Goal: Task Accomplishment & Management: Manage account settings

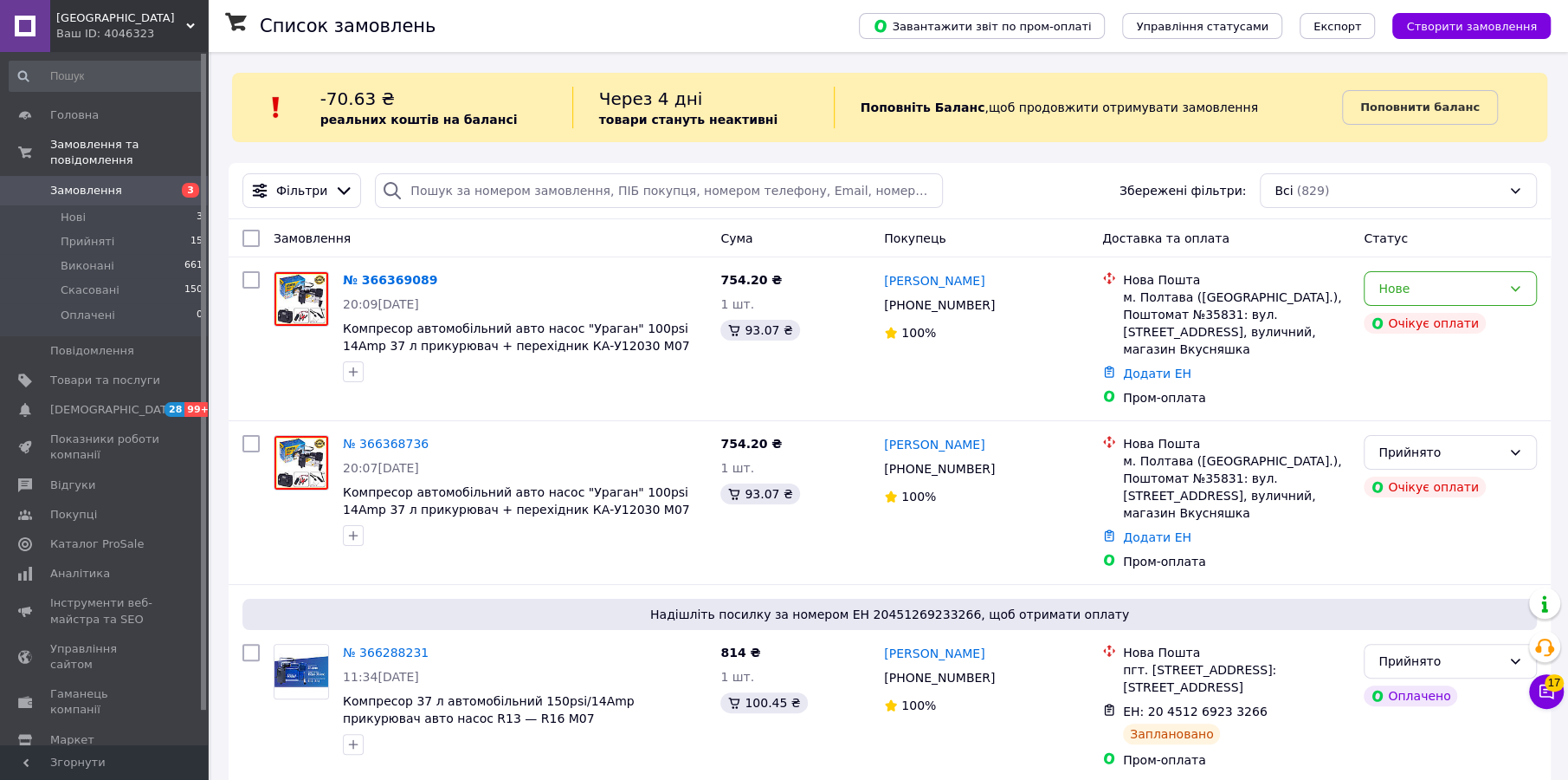
click at [365, 273] on link "№ 366369089" at bounding box center [389, 280] width 95 height 14
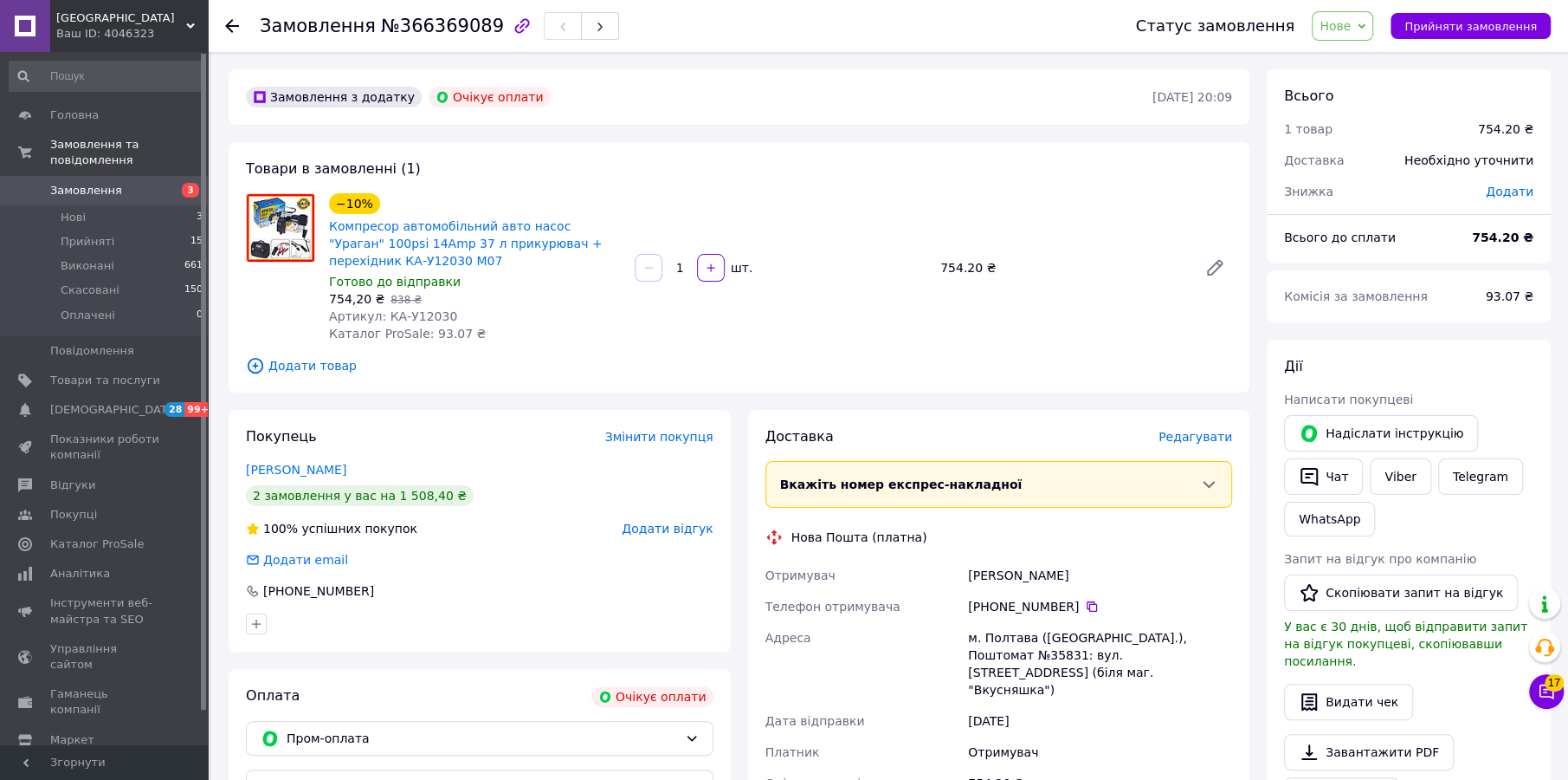
click at [1351, 23] on span "Нове" at bounding box center [1335, 26] width 31 height 14
click at [1357, 59] on li "Прийнято" at bounding box center [1352, 61] width 80 height 26
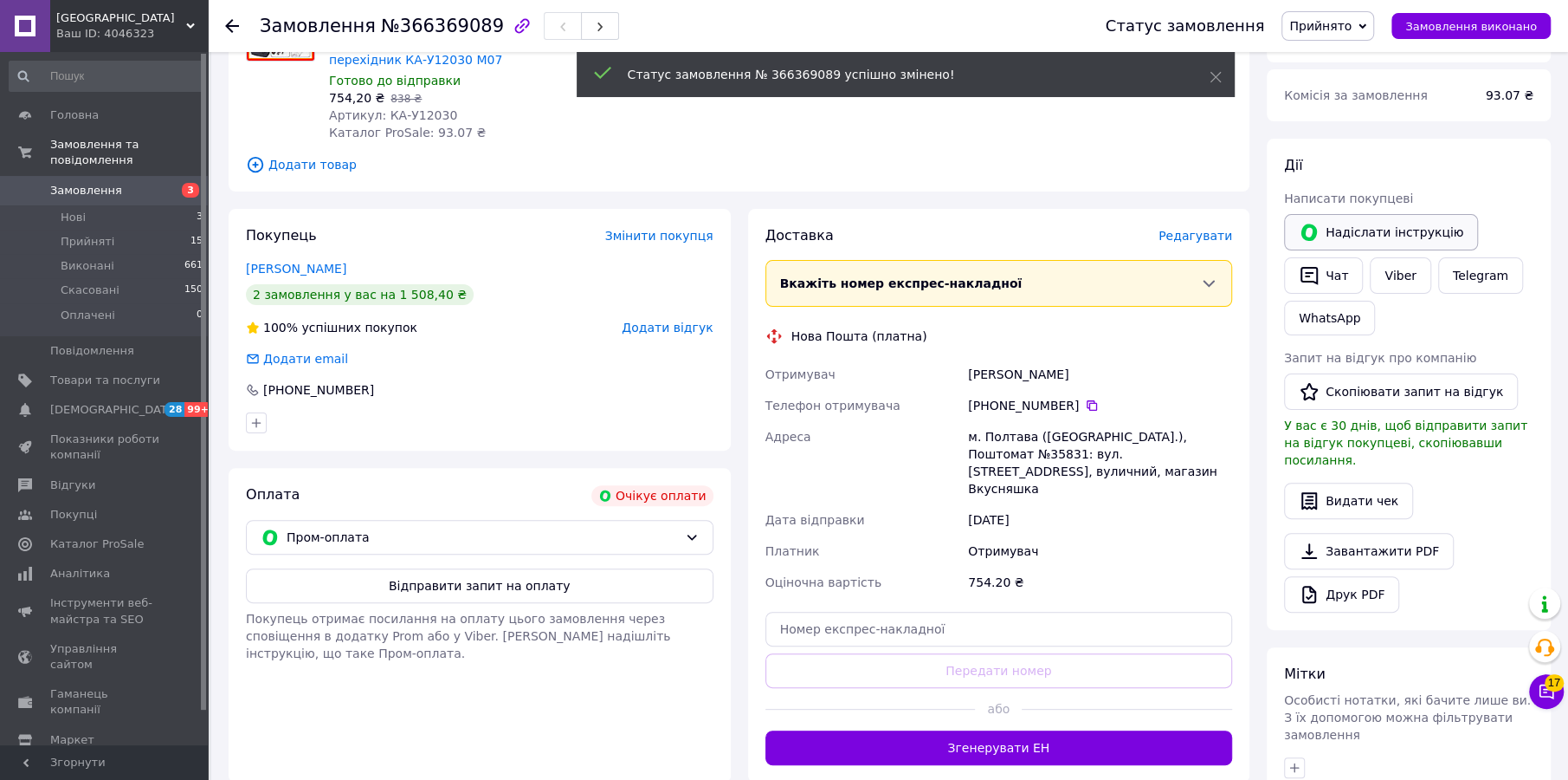
click at [1387, 210] on div "Надіслати інструкцію" at bounding box center [1380, 232] width 201 height 43
click at [1385, 226] on button "Надіслати інструкцію" at bounding box center [1380, 232] width 194 height 37
click at [489, 587] on button "Відправити запит на оплату" at bounding box center [480, 585] width 468 height 35
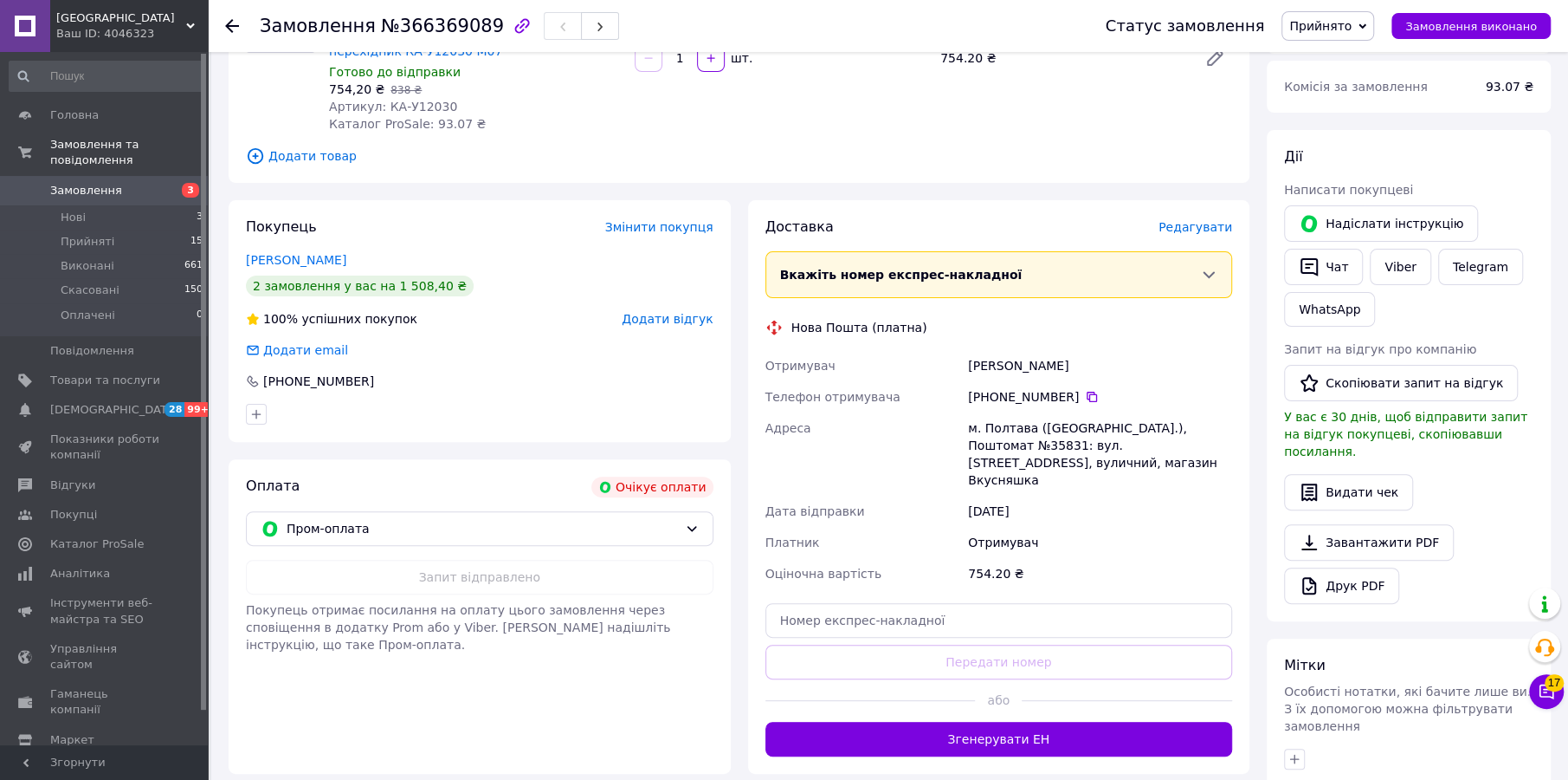
scroll to position [40, 0]
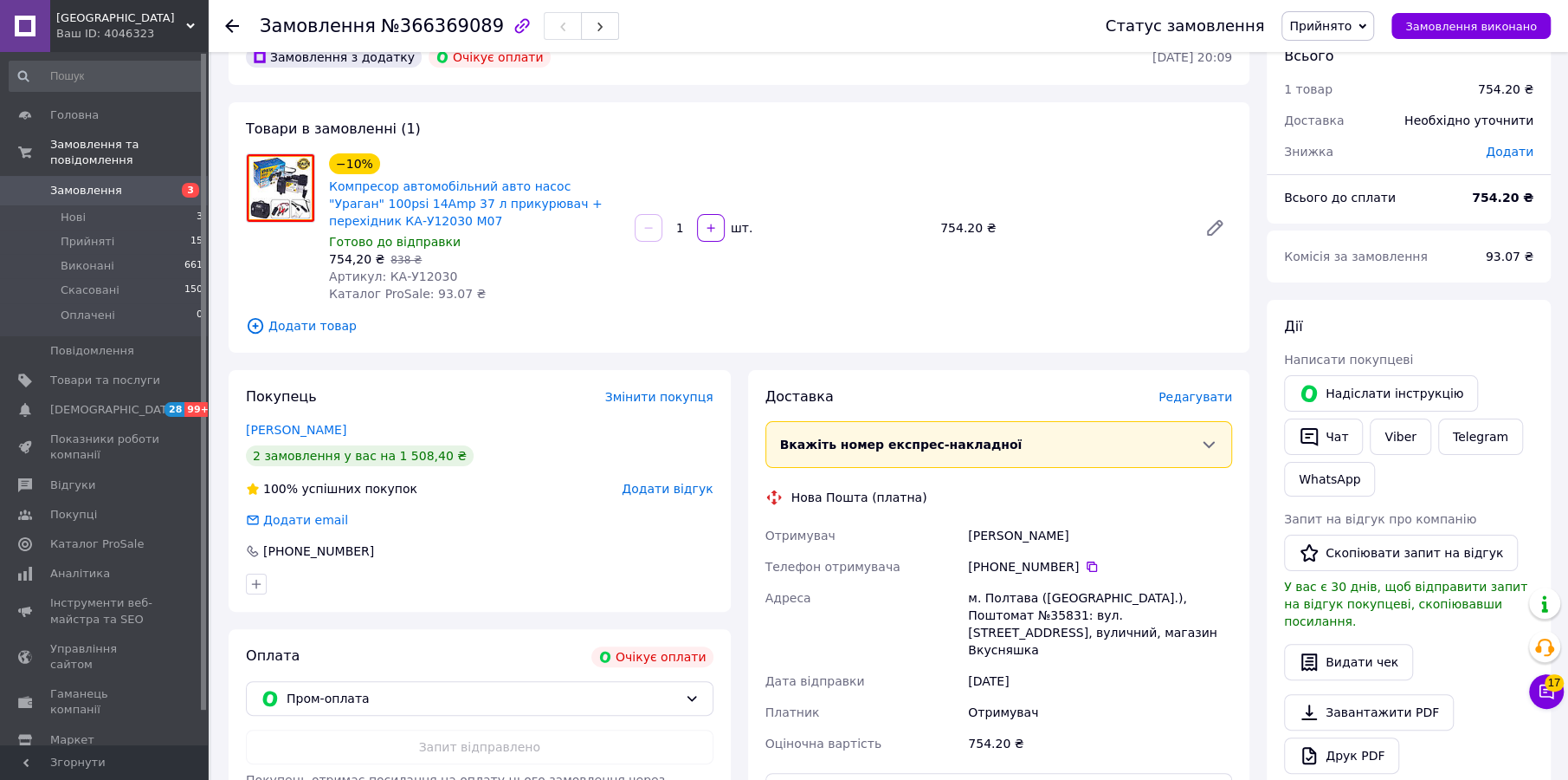
click at [83, 183] on span "Замовлення" at bounding box center [86, 190] width 72 height 16
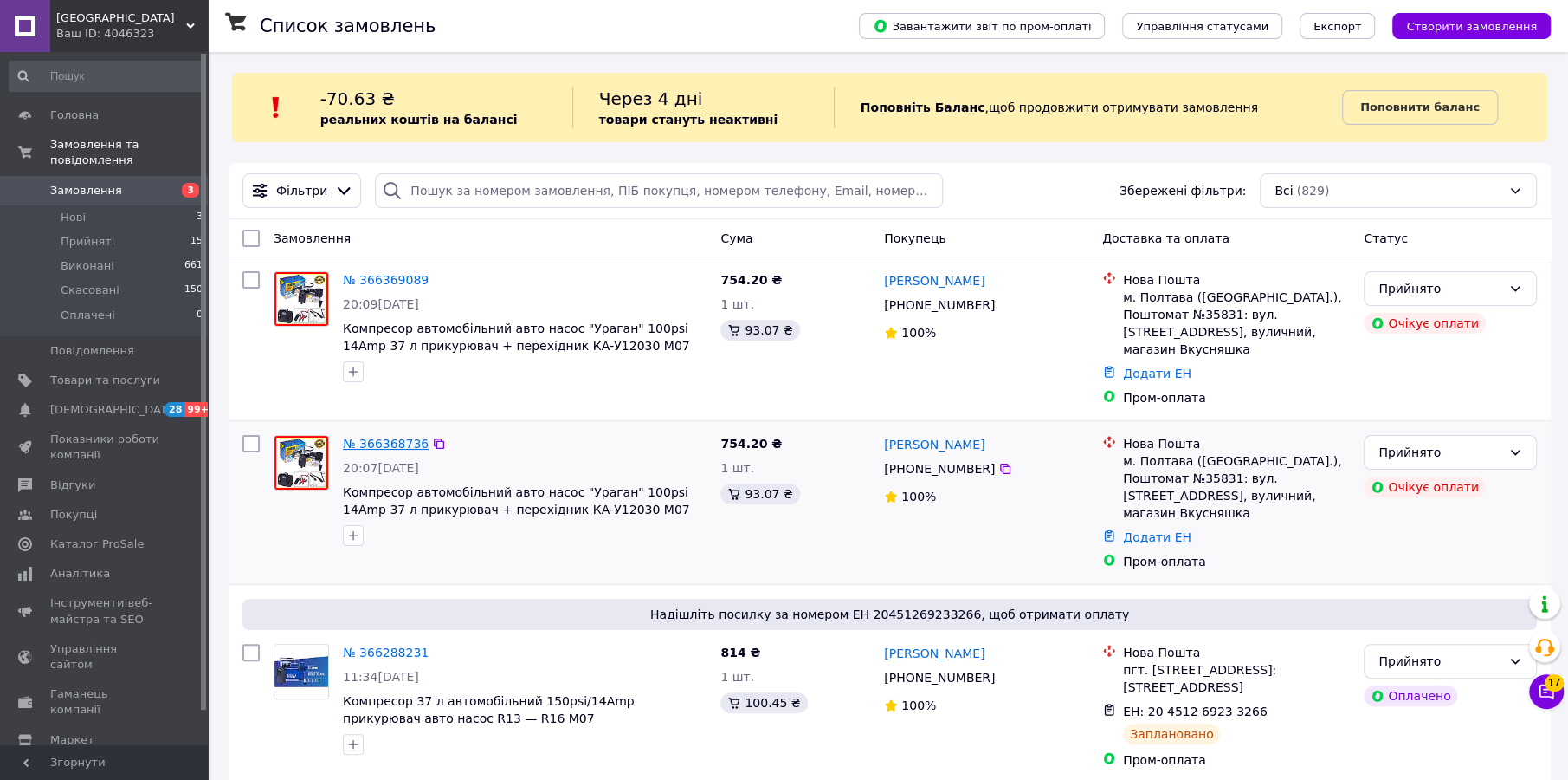
click at [382, 437] on link "№ 366368736" at bounding box center [385, 443] width 86 height 14
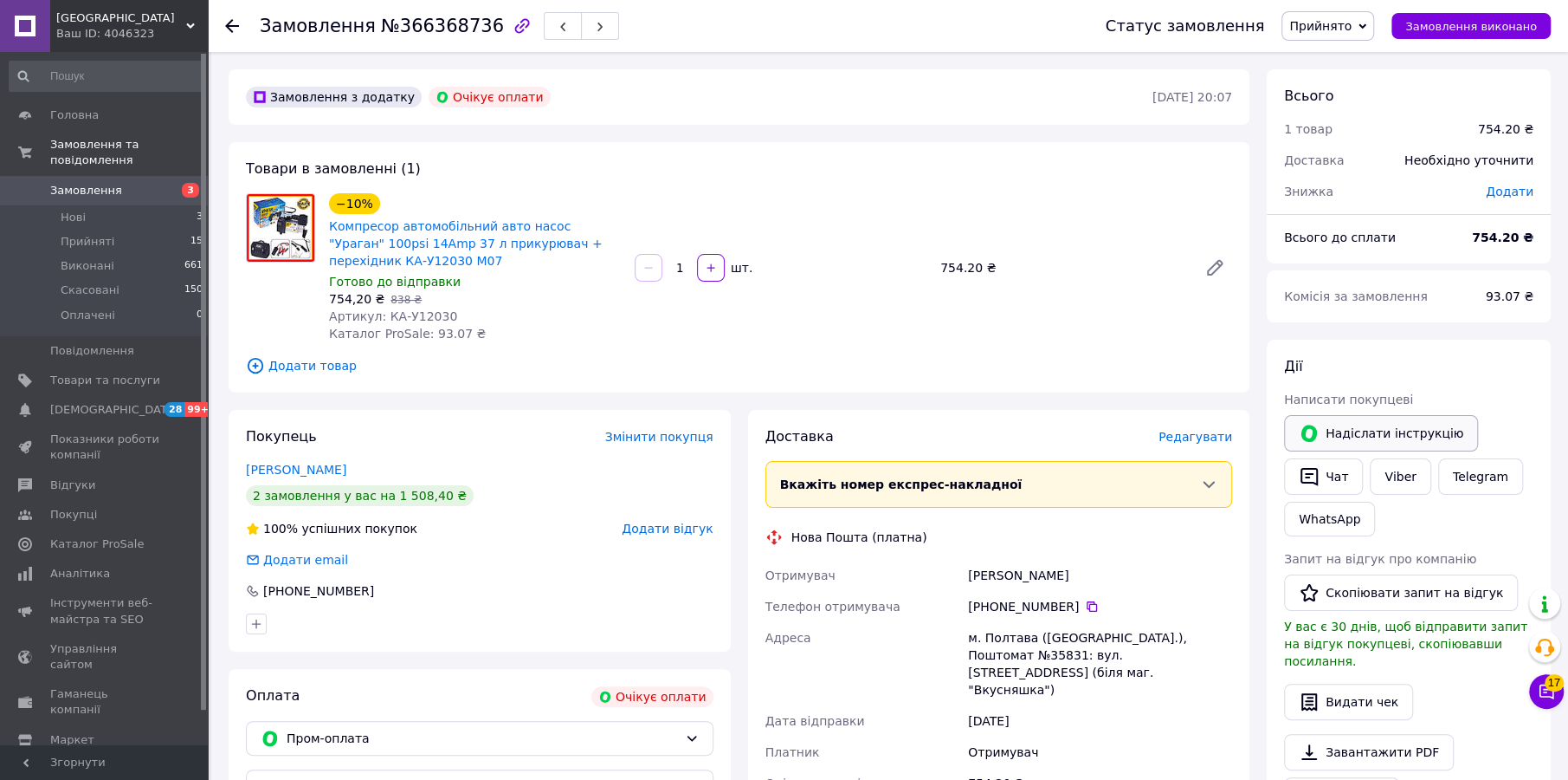
click at [1384, 430] on button "Надіслати інструкцію" at bounding box center [1380, 433] width 194 height 37
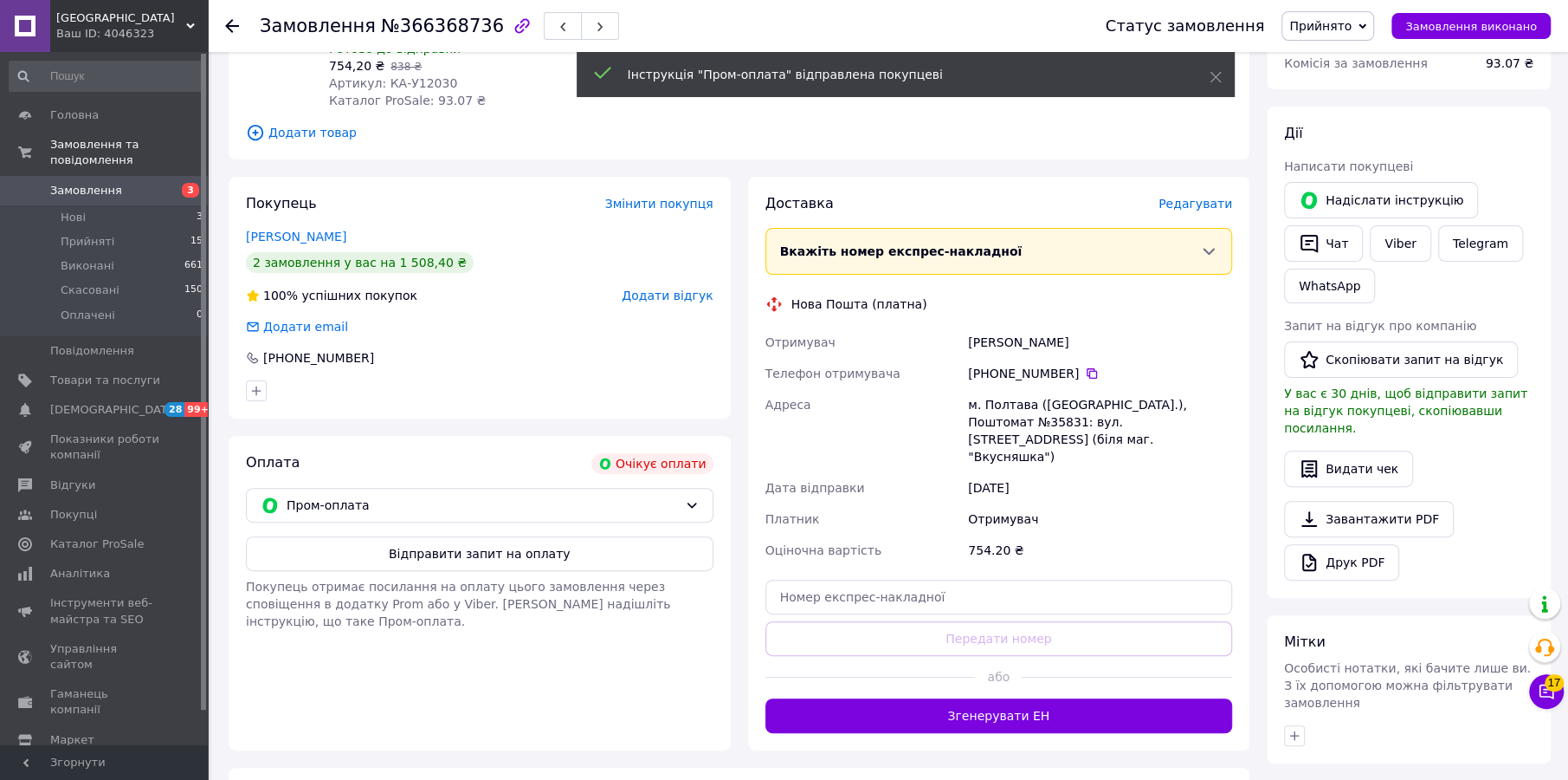
scroll to position [403, 0]
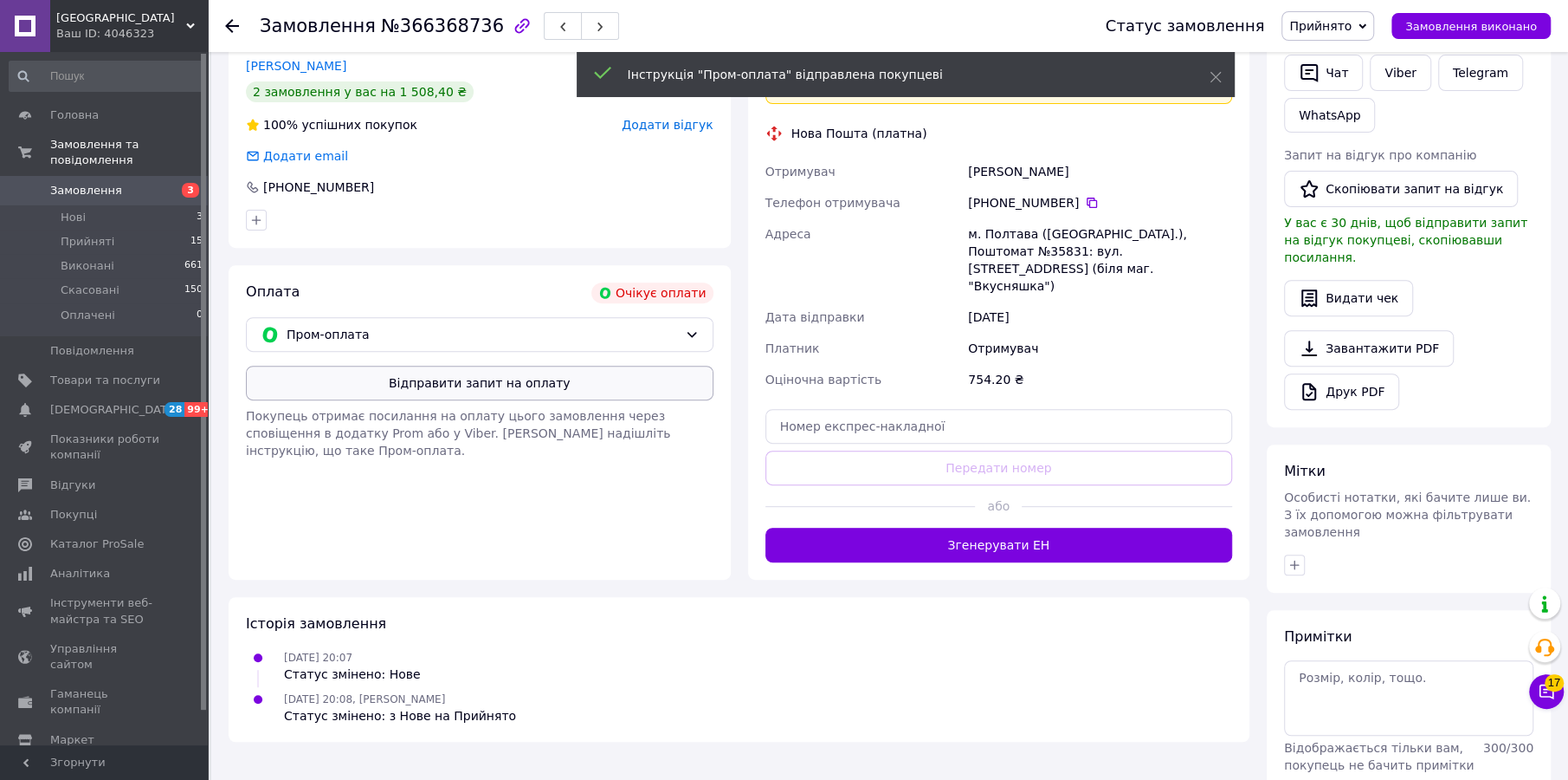
click at [437, 391] on button "Відправити запит на оплату" at bounding box center [480, 383] width 468 height 35
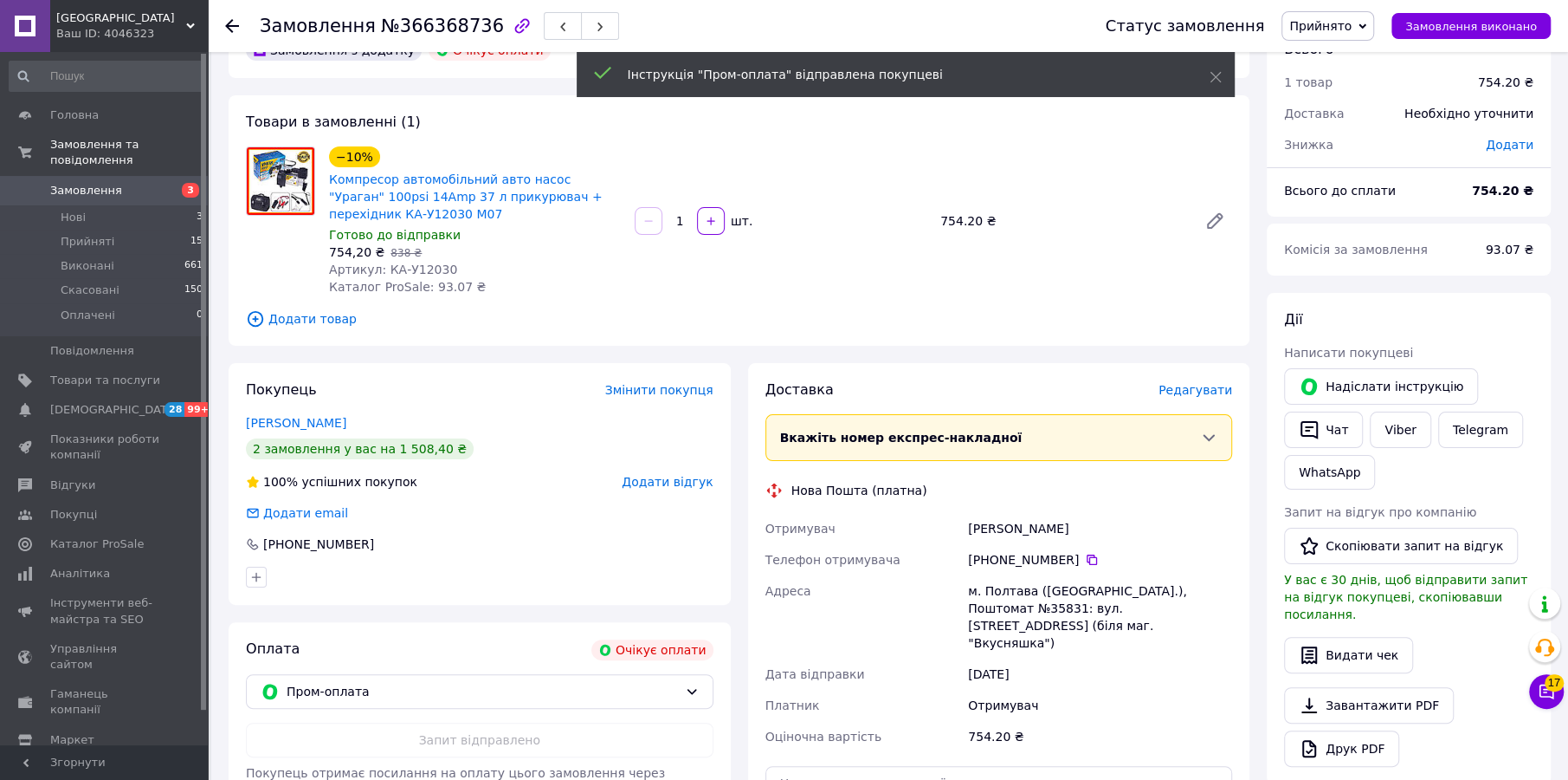
scroll to position [0, 0]
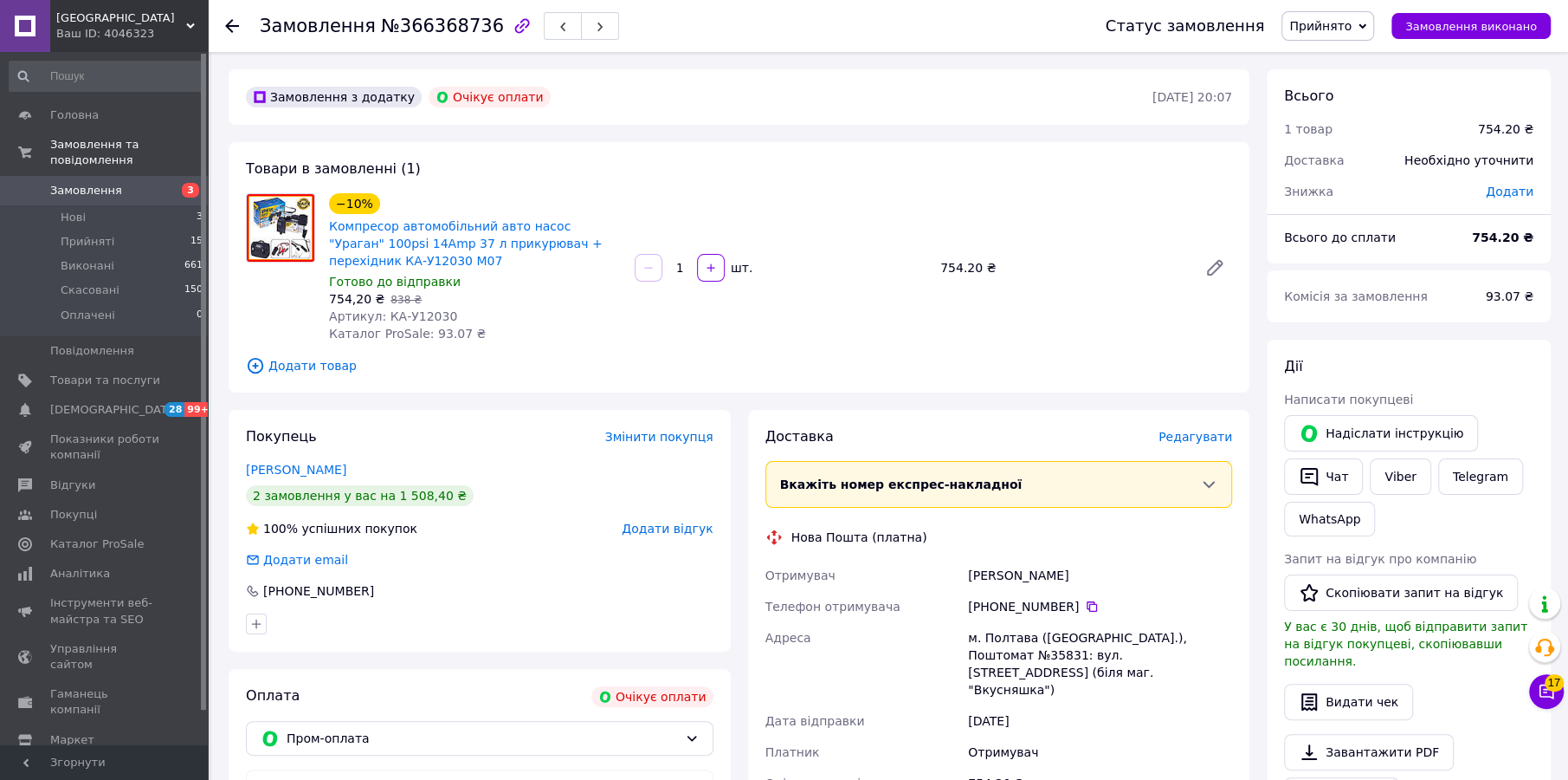
click at [89, 183] on span "Замовлення" at bounding box center [86, 190] width 72 height 16
